Goal: Find specific page/section: Find specific page/section

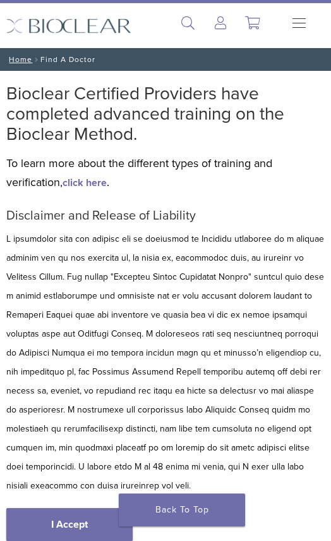
click at [215, 337] on p at bounding box center [165, 363] width 319 height 266
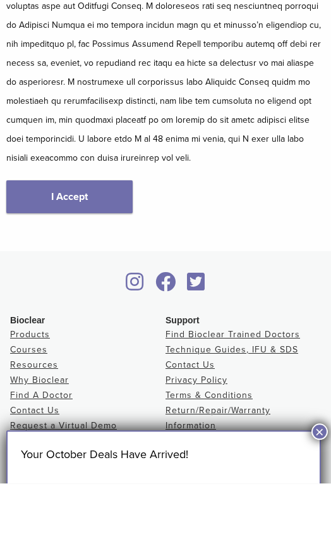
scroll to position [290, 0]
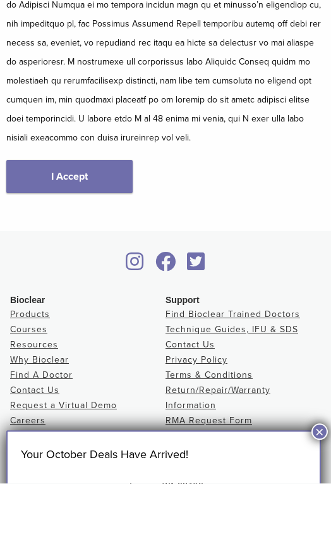
click at [120, 218] on link "I Accept" at bounding box center [69, 234] width 127 height 33
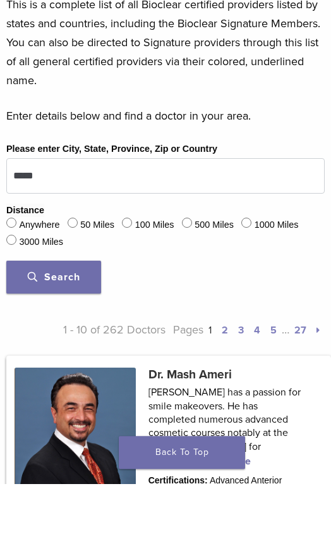
scroll to position [438, 0]
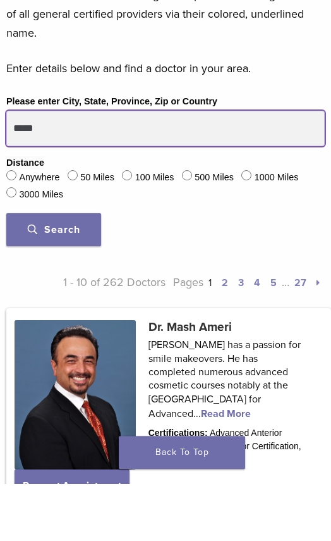
click at [243, 168] on input "*****" at bounding box center [165, 185] width 319 height 35
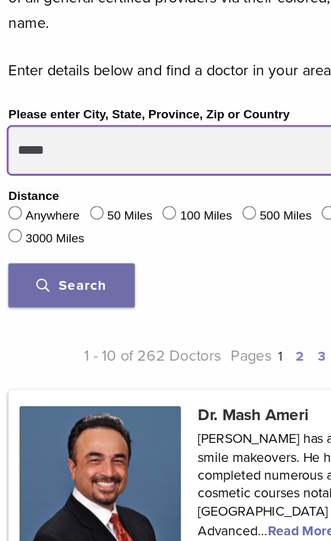
type input "*****"
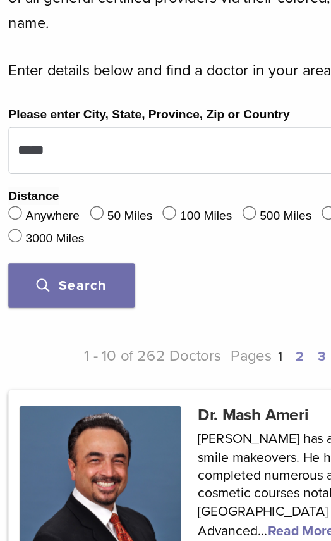
click at [97, 228] on label "50 Miles" at bounding box center [97, 235] width 34 height 14
click at [72, 281] on span "Search" at bounding box center [54, 287] width 53 height 13
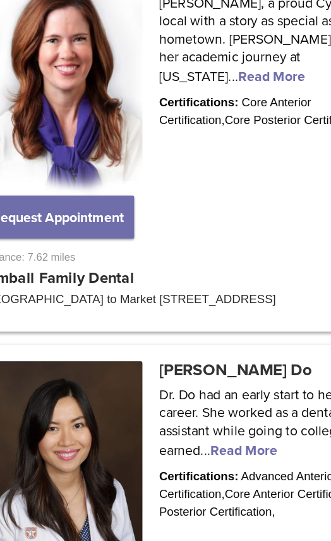
scroll to position [1092, 0]
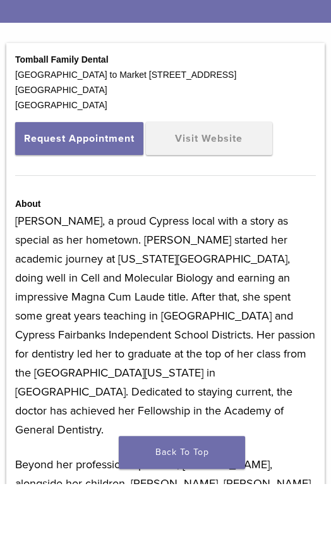
scroll to position [300, 0]
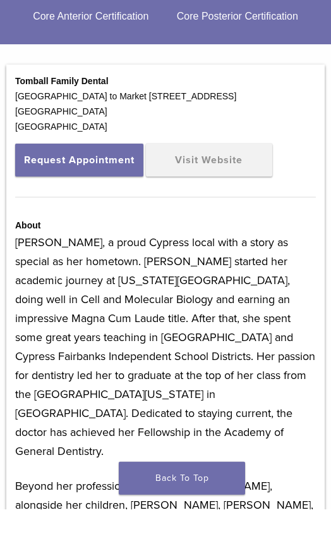
click at [254, 175] on link "Visit Website" at bounding box center [209, 191] width 127 height 33
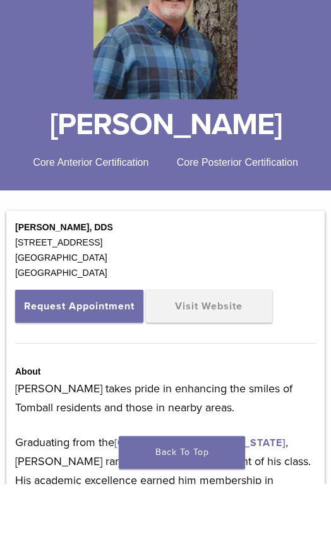
scroll to position [132, 0]
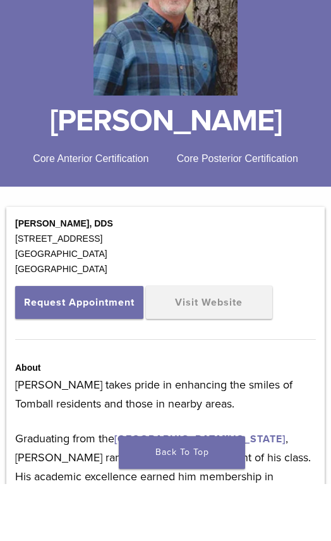
click at [218, 343] on link "Visit Website" at bounding box center [209, 359] width 127 height 33
